Goal: Find specific page/section: Find specific page/section

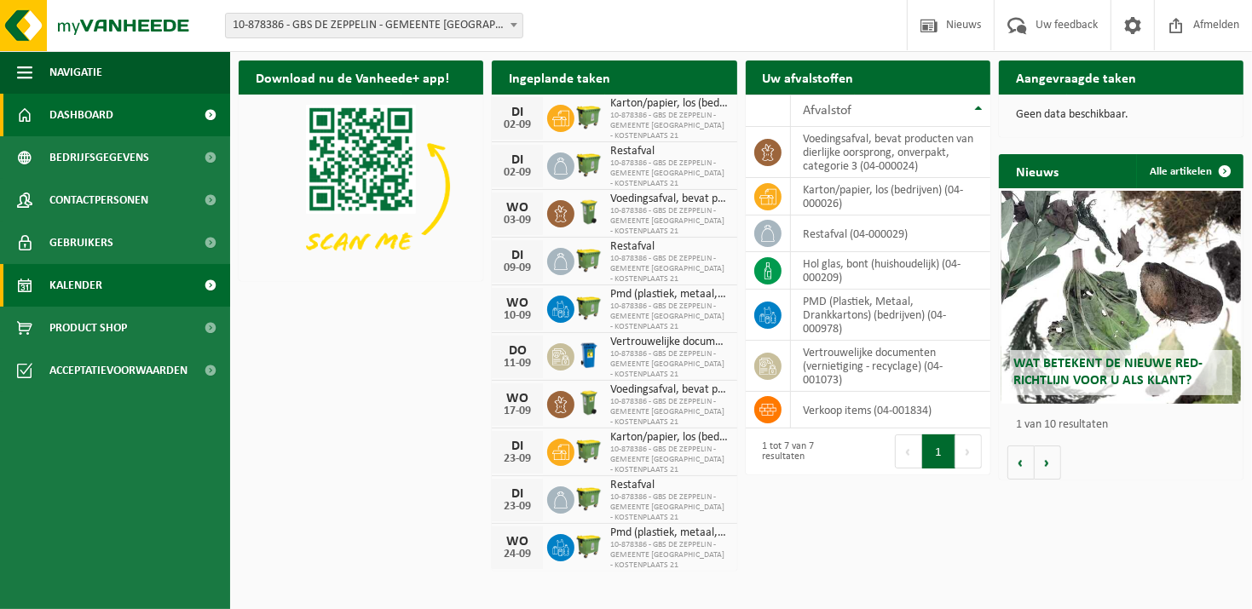
click at [82, 284] on span "Kalender" at bounding box center [75, 285] width 53 height 43
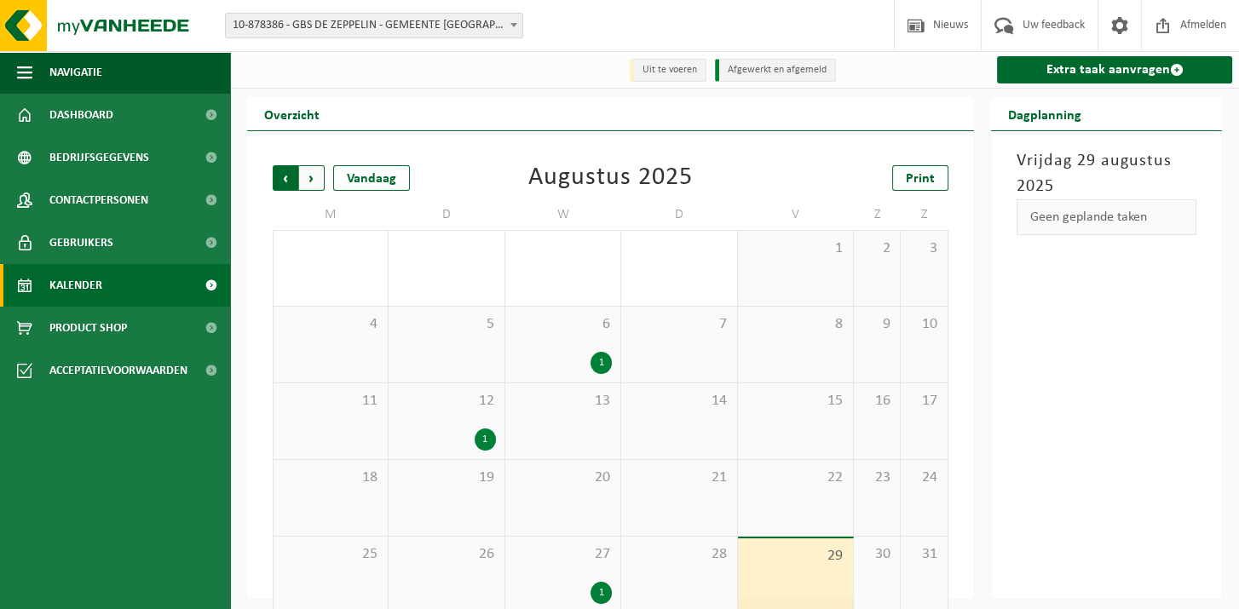
click at [316, 182] on span "Volgende" at bounding box center [312, 178] width 26 height 26
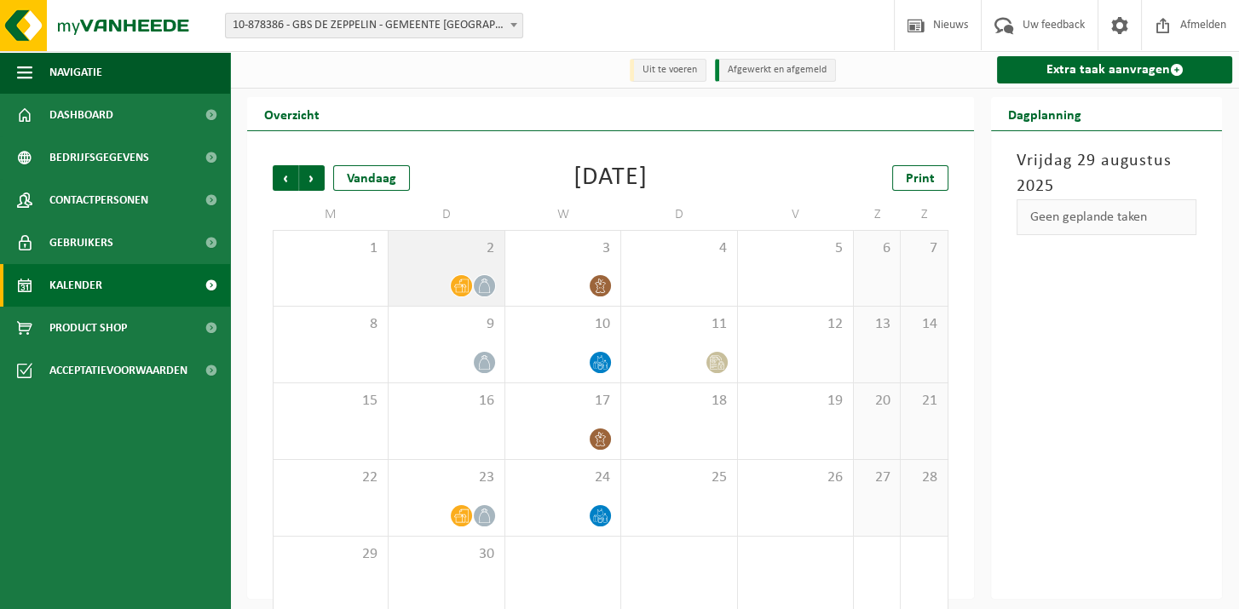
click at [457, 262] on div "2" at bounding box center [446, 268] width 115 height 75
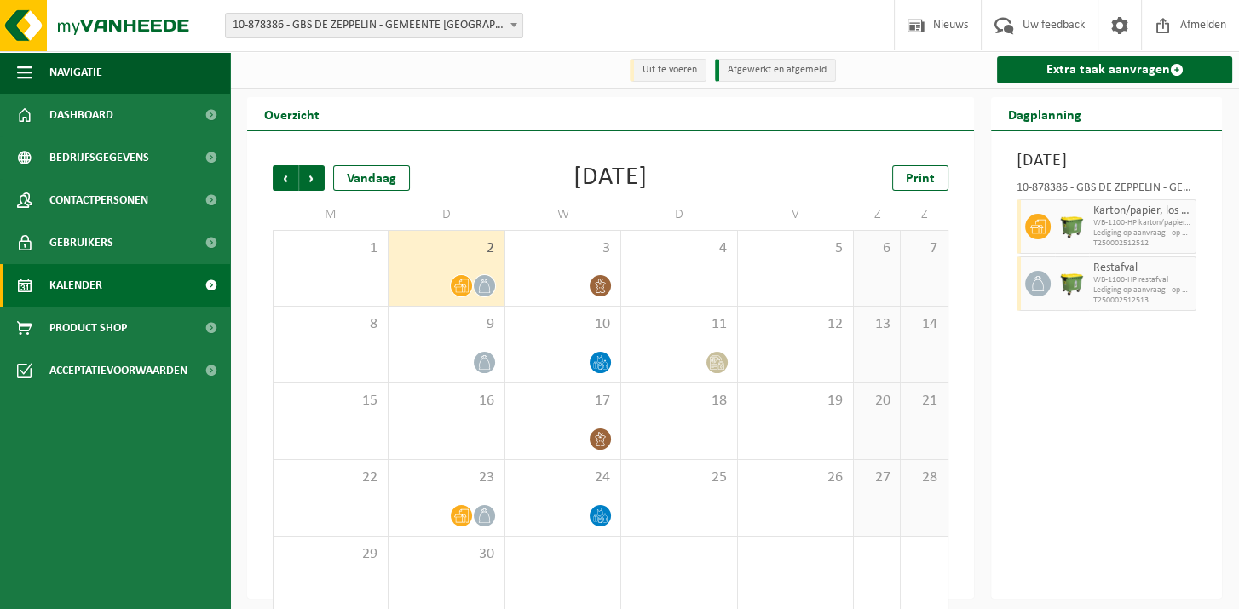
click at [1182, 424] on div "[DATE] 10-878386 - GBS DE ZEPPELIN - GEMEENTE [GEOGRAPHIC_DATA] - KOSTENPLAATS …" at bounding box center [1106, 365] width 231 height 468
click at [914, 178] on span "Print" at bounding box center [920, 179] width 29 height 14
